Goal: Task Accomplishment & Management: Use online tool/utility

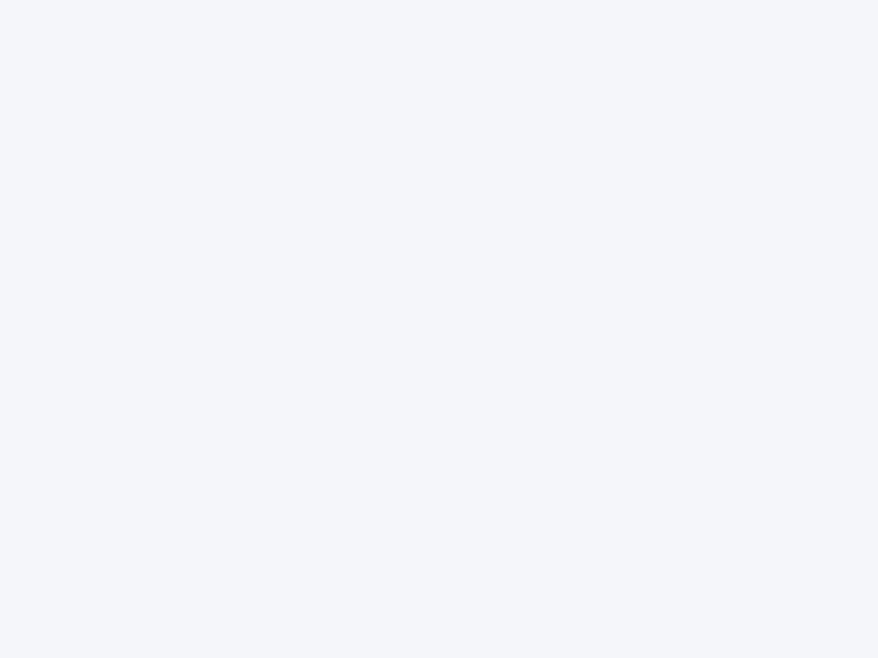
click at [439, 329] on div at bounding box center [439, 329] width 878 height 658
